Goal: Task Accomplishment & Management: Use online tool/utility

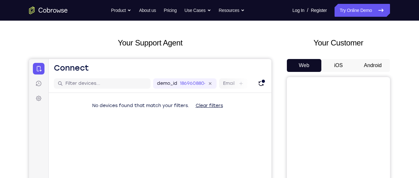
scroll to position [5, 0]
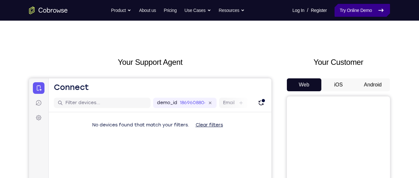
click at [359, 4] on link "Try Online Demo" at bounding box center [361, 10] width 55 height 13
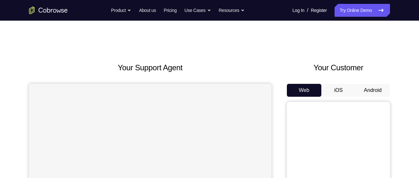
click at [365, 87] on button "Android" at bounding box center [372, 90] width 34 height 13
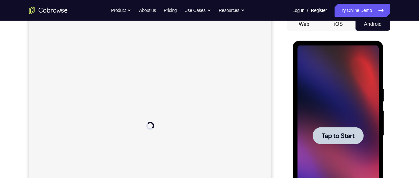
click at [344, 134] on span "Tap to Start" at bounding box center [337, 135] width 33 height 6
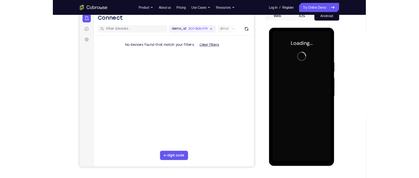
scroll to position [67, 0]
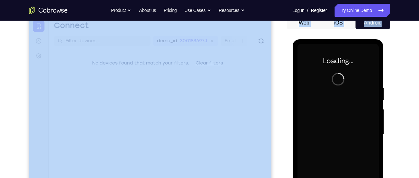
drag, startPoint x: 331, startPoint y: 35, endPoint x: 193, endPoint y: -54, distance: 163.9
click at [14, 41] on div "Your Support Agent Your Customer Web iOS Android Next Steps We’d be happy to gi…" at bounding box center [209, 165] width 412 height 425
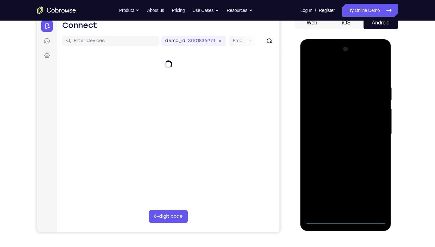
click at [347, 177] on div at bounding box center [345, 134] width 81 height 180
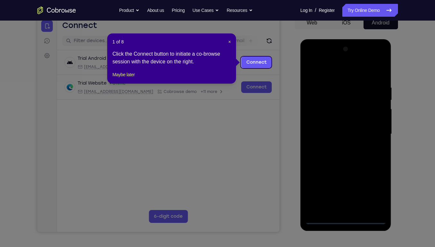
click at [379, 177] on icon at bounding box center [220, 123] width 440 height 247
click at [258, 61] on link "Connect" at bounding box center [256, 63] width 31 height 12
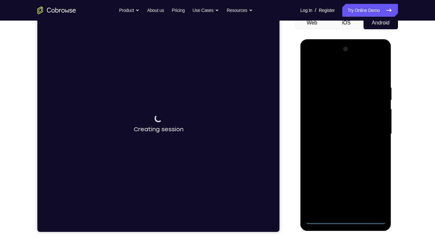
click at [377, 177] on div at bounding box center [345, 134] width 81 height 180
click at [155, 134] on icon "Cancel" at bounding box center [158, 137] width 8 height 8
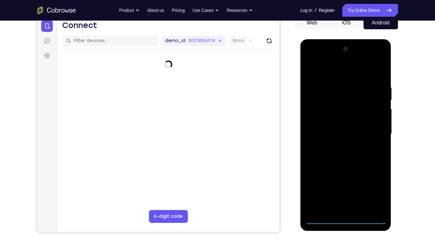
click at [357, 145] on div at bounding box center [345, 134] width 81 height 180
click at [355, 144] on div at bounding box center [345, 134] width 81 height 180
click at [343, 177] on div at bounding box center [345, 134] width 81 height 180
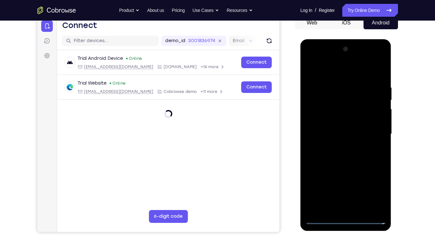
click at [347, 177] on div at bounding box center [345, 134] width 81 height 180
click at [373, 177] on div at bounding box center [345, 134] width 81 height 180
click at [346, 76] on div at bounding box center [345, 134] width 81 height 180
click at [372, 131] on div at bounding box center [345, 134] width 81 height 180
click at [339, 144] on div at bounding box center [345, 134] width 81 height 180
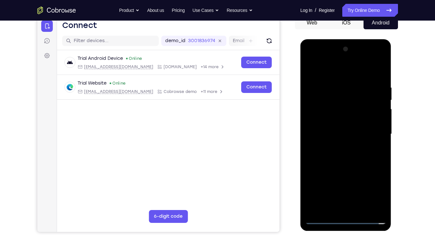
click at [343, 125] on div at bounding box center [345, 134] width 81 height 180
click at [344, 122] on div at bounding box center [345, 134] width 81 height 180
click at [344, 134] on div at bounding box center [345, 134] width 81 height 180
click at [382, 80] on div at bounding box center [345, 134] width 81 height 180
drag, startPoint x: 365, startPoint y: 173, endPoint x: 368, endPoint y: 128, distance: 44.2
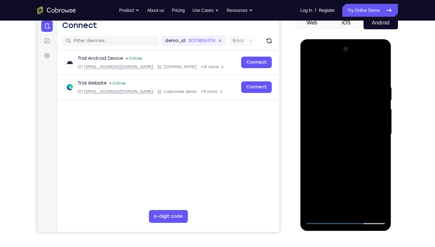
click at [368, 128] on div at bounding box center [345, 134] width 81 height 180
click at [360, 177] on div at bounding box center [345, 134] width 81 height 180
click at [349, 168] on div at bounding box center [345, 134] width 81 height 180
click at [349, 133] on div at bounding box center [345, 134] width 81 height 180
click at [336, 177] on div at bounding box center [345, 134] width 81 height 180
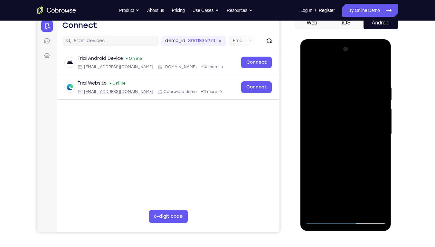
click at [377, 150] on div at bounding box center [345, 134] width 81 height 180
click at [309, 70] on div at bounding box center [345, 134] width 81 height 180
click at [353, 146] on div at bounding box center [345, 134] width 81 height 180
click at [307, 69] on div at bounding box center [345, 134] width 81 height 180
click at [311, 70] on div at bounding box center [345, 134] width 81 height 180
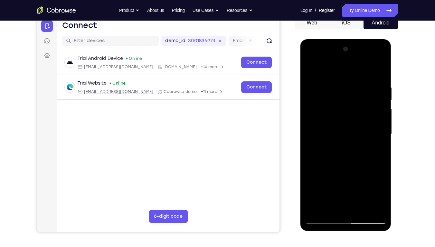
click at [381, 70] on div at bounding box center [345, 134] width 81 height 180
click at [310, 70] on div at bounding box center [345, 134] width 81 height 180
click at [315, 177] on div at bounding box center [345, 134] width 81 height 180
click at [364, 177] on div at bounding box center [345, 134] width 81 height 180
drag, startPoint x: 345, startPoint y: 165, endPoint x: 356, endPoint y: 99, distance: 67.9
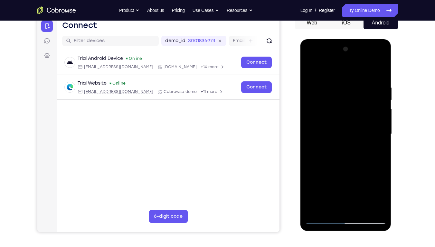
click at [356, 99] on div at bounding box center [345, 134] width 81 height 180
drag, startPoint x: 349, startPoint y: 152, endPoint x: 357, endPoint y: 111, distance: 42.4
click at [357, 111] on div at bounding box center [345, 134] width 81 height 180
click at [322, 177] on div at bounding box center [345, 134] width 81 height 180
click at [314, 70] on div at bounding box center [345, 134] width 81 height 180
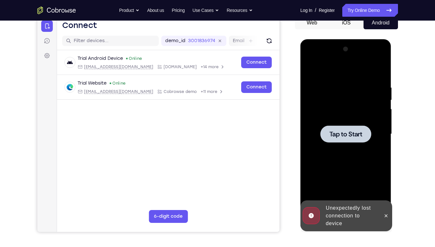
click at [340, 124] on div at bounding box center [345, 134] width 81 height 180
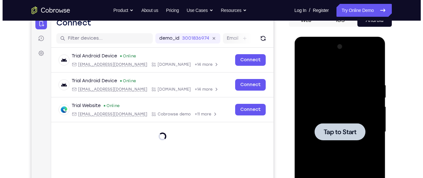
scroll to position [0, 0]
